Goal: Information Seeking & Learning: Learn about a topic

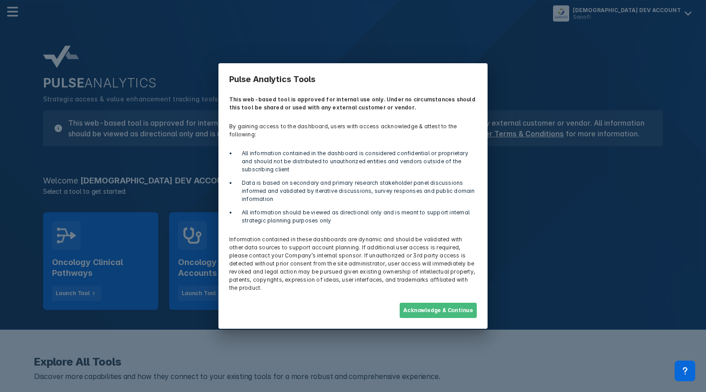
click at [437, 303] on button "Acknowledge & Continue" at bounding box center [438, 310] width 77 height 15
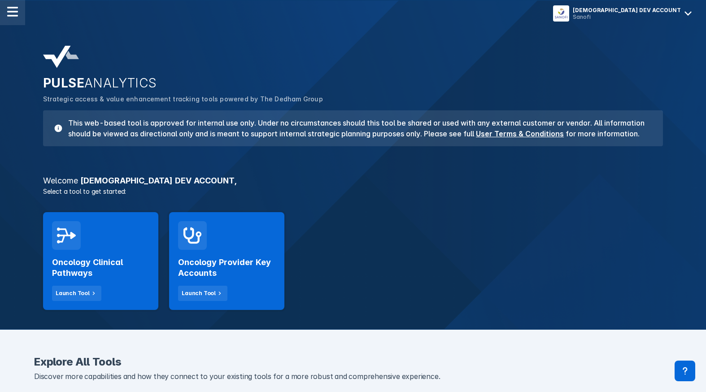
click at [13, 8] on img at bounding box center [12, 11] width 11 height 11
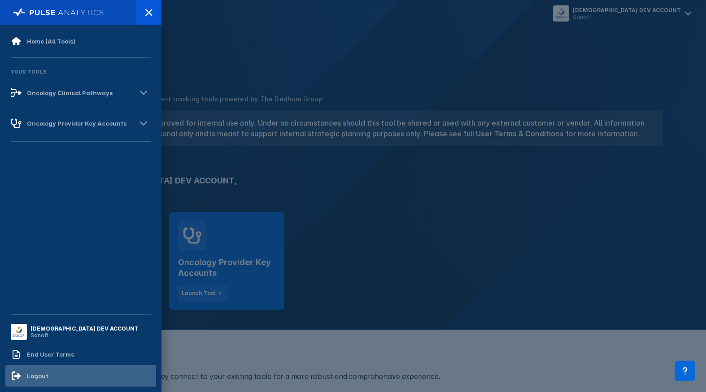
click at [72, 379] on div "Logout" at bounding box center [80, 376] width 151 height 22
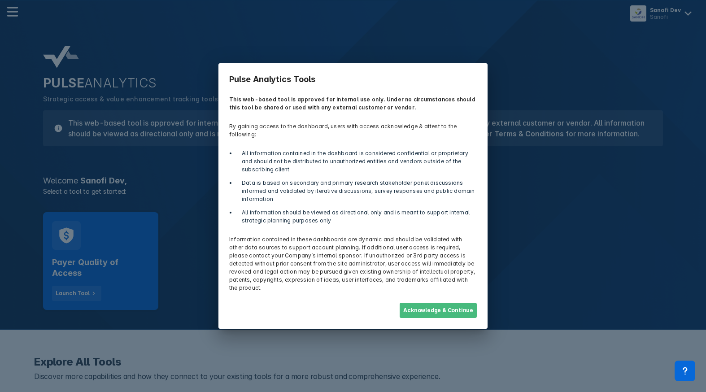
click at [441, 303] on button "Acknowledge & Continue" at bounding box center [438, 310] width 77 height 15
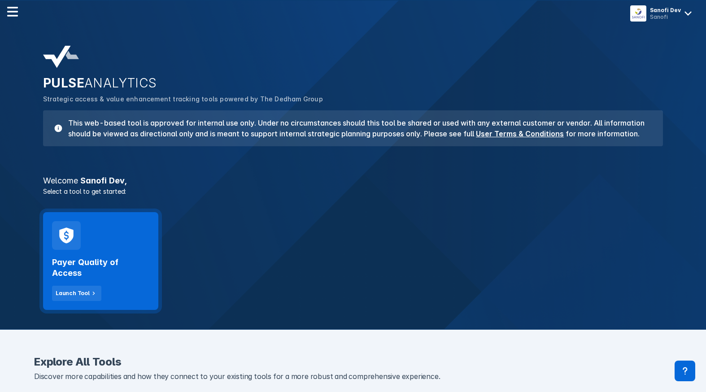
click at [131, 258] on h2 "Payer Quality of Access" at bounding box center [100, 268] width 97 height 22
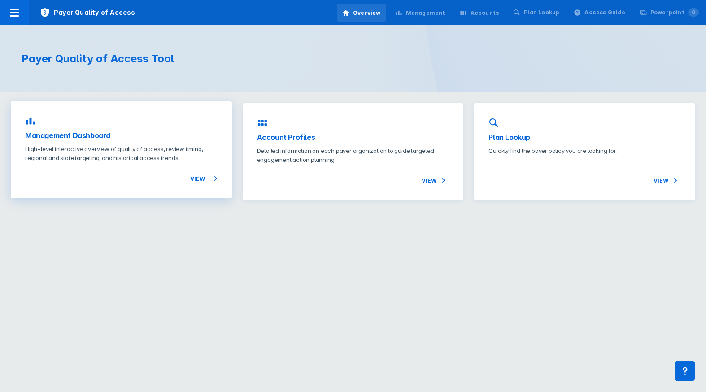
click at [139, 155] on p "High-level interactive overview of quality of access, review timing, regional a…" at bounding box center [121, 153] width 193 height 18
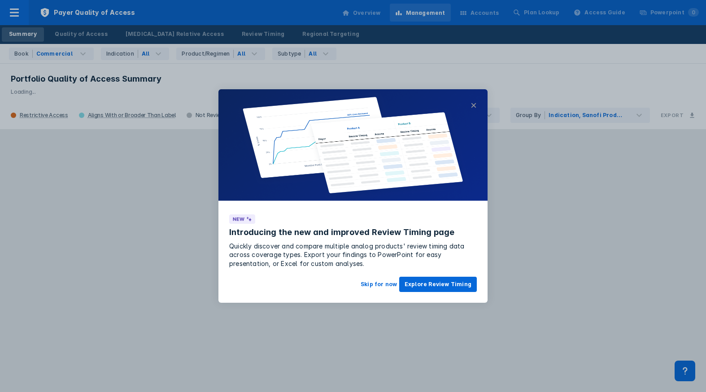
click at [475, 105] on button "×" at bounding box center [474, 105] width 6 height 11
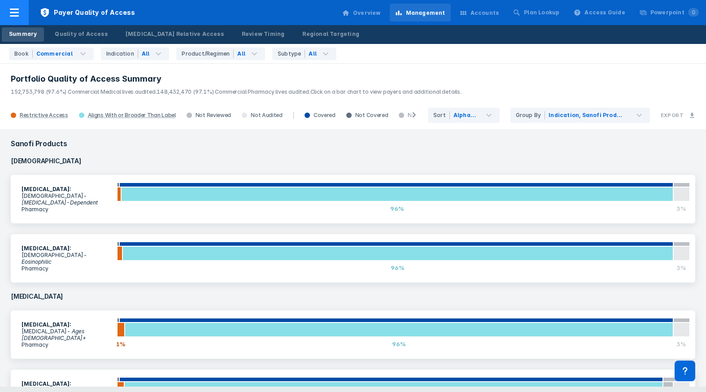
click at [16, 18] on div at bounding box center [14, 12] width 29 height 25
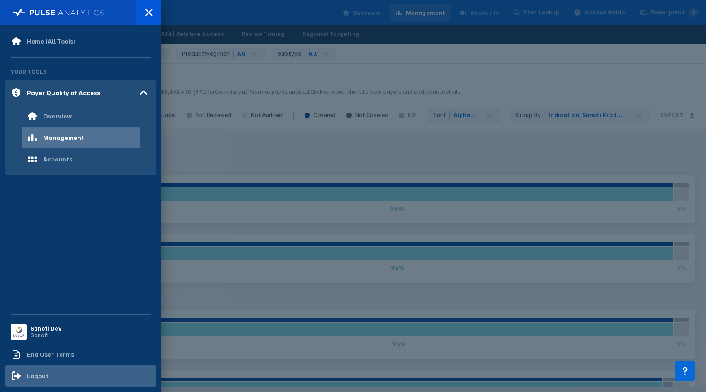
click at [43, 377] on div "Logout" at bounding box center [38, 375] width 22 height 7
